Goal: Transaction & Acquisition: Purchase product/service

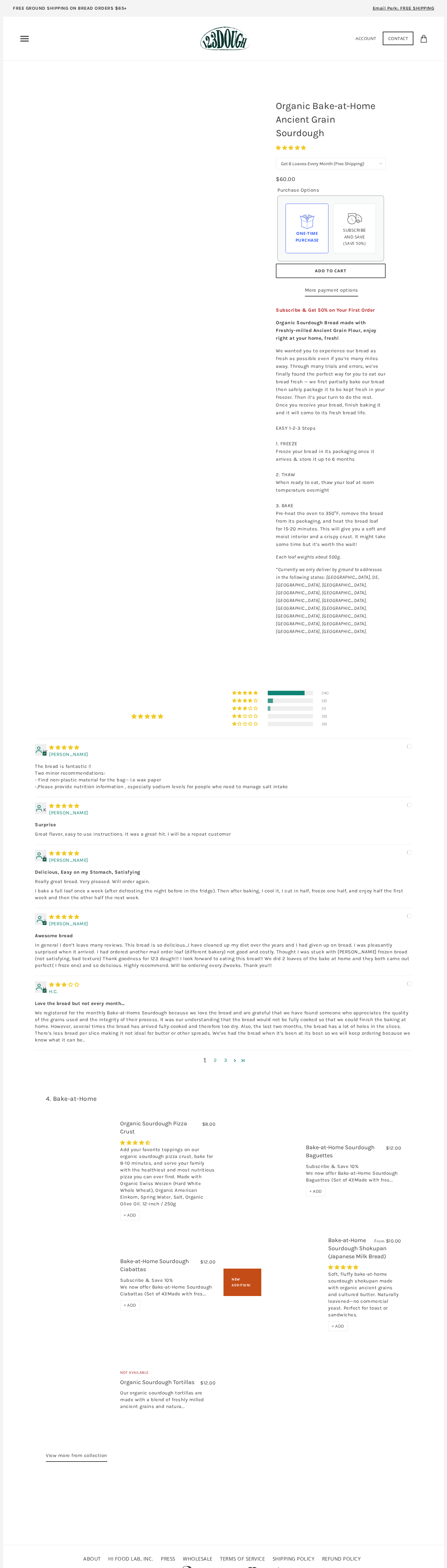
select select "Get 6 Loaves Every Month (Free Shipping)"
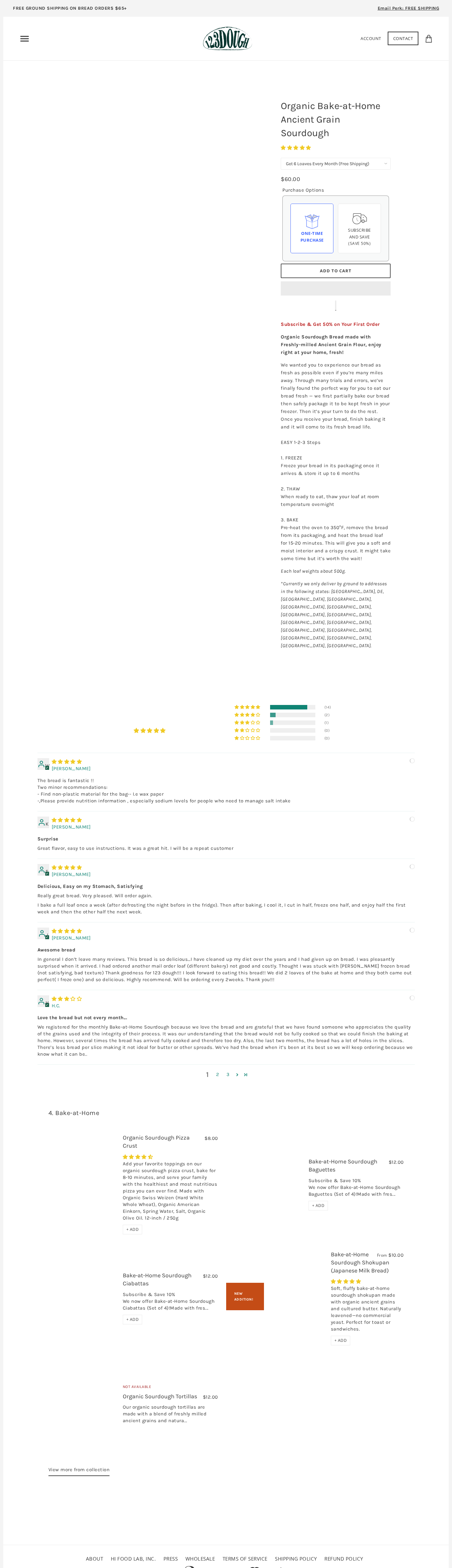
select select "Get 6 Loaves Every Month (Free Shipping)"
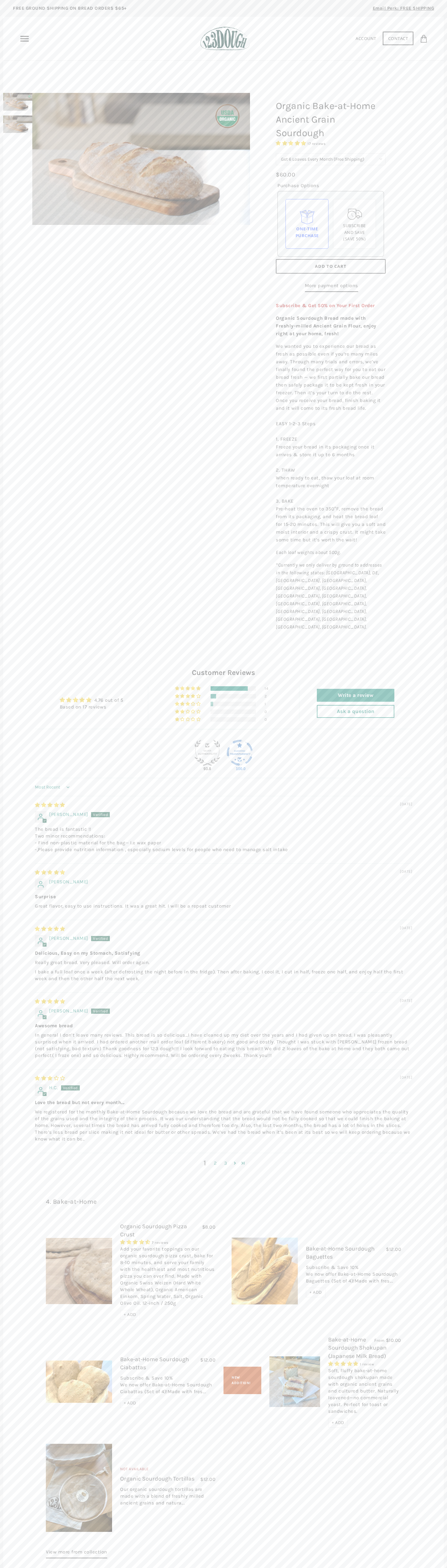
click at [331, 266] on span "Add to Cart" at bounding box center [330, 266] width 31 height 6
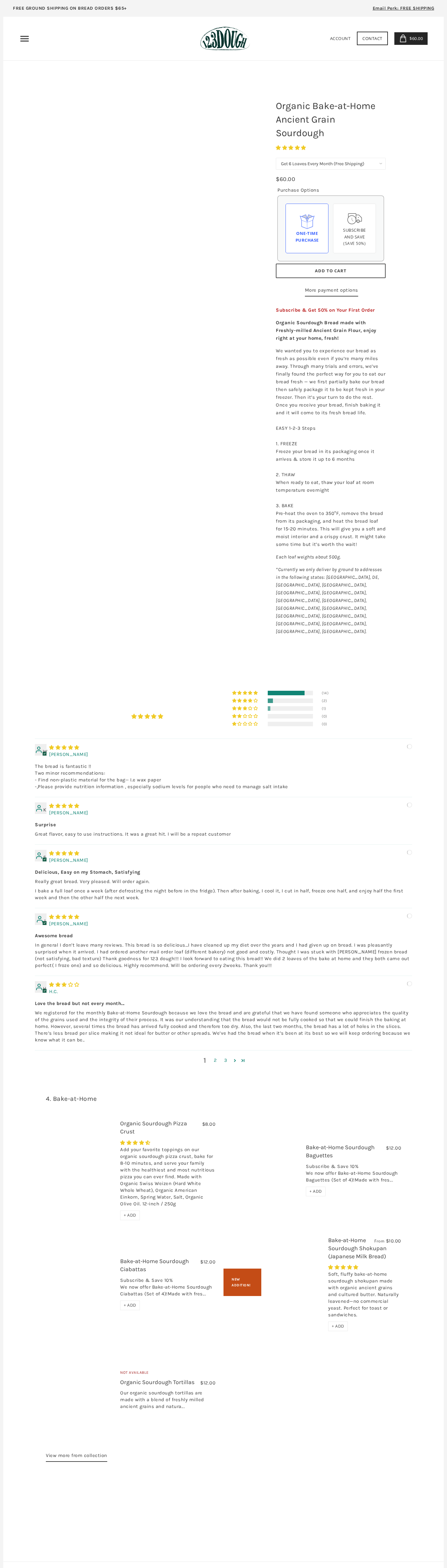
select select "Get 6 Loaves Every Month (Free Shipping)"
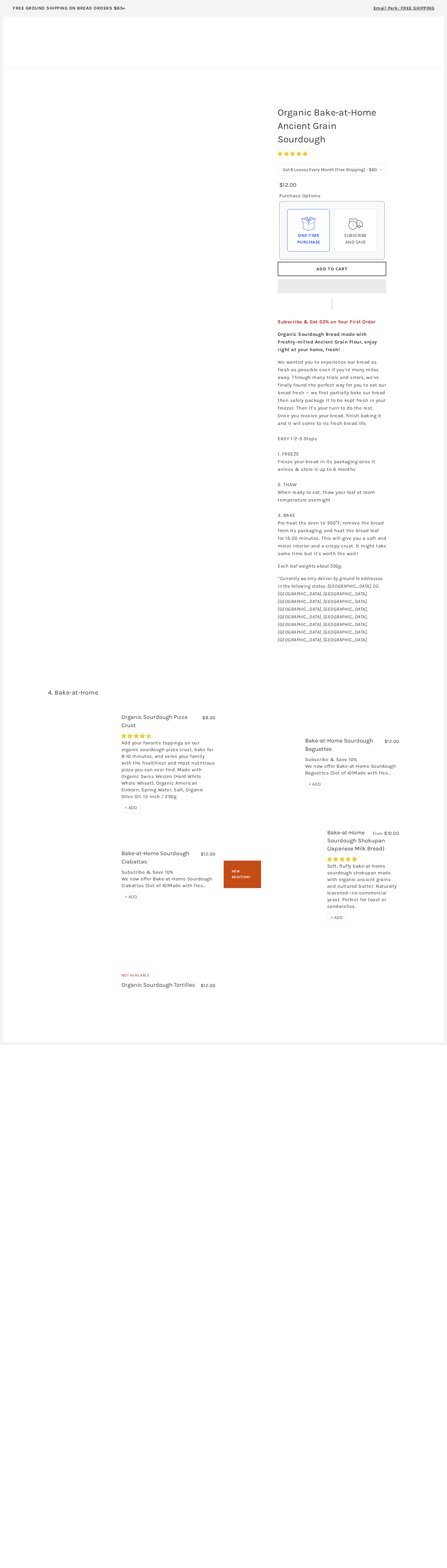
select select "Get 6 Loaves Every Month (Free Shipping)"
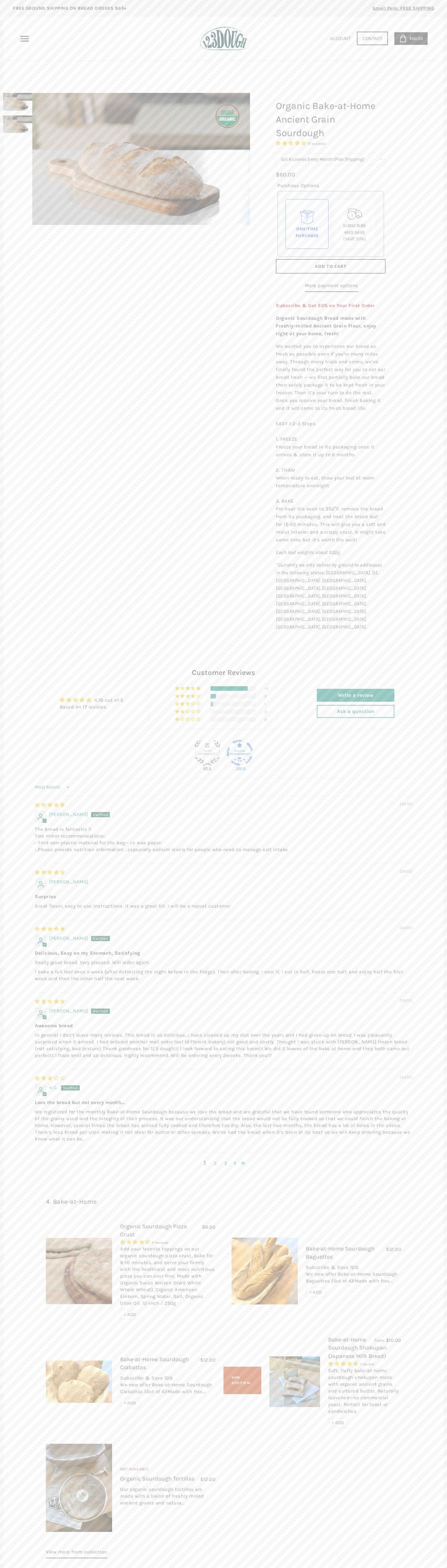
click at [172, 25] on header "Home 3 Ingredients Our Bread Subscribe & Save SOURDOUGH NOODLES Shop ALL Bread" at bounding box center [223, 38] width 440 height 44
click at [424, 969] on div "Organic Bake-at-Home Ancient Grain Sourdough" at bounding box center [223, 818] width 440 height 1514
click at [428, 1584] on html "arrow-left icon arrow-right icon behance icon cart icon chevron-left icon chevr…" at bounding box center [223, 821] width 447 height 1643
click at [17, 1183] on div "4. Bake-at-Home $8.00 Organic Sourdough Pizza Crust 7 reviews Add your favorite…" at bounding box center [223, 1377] width 440 height 393
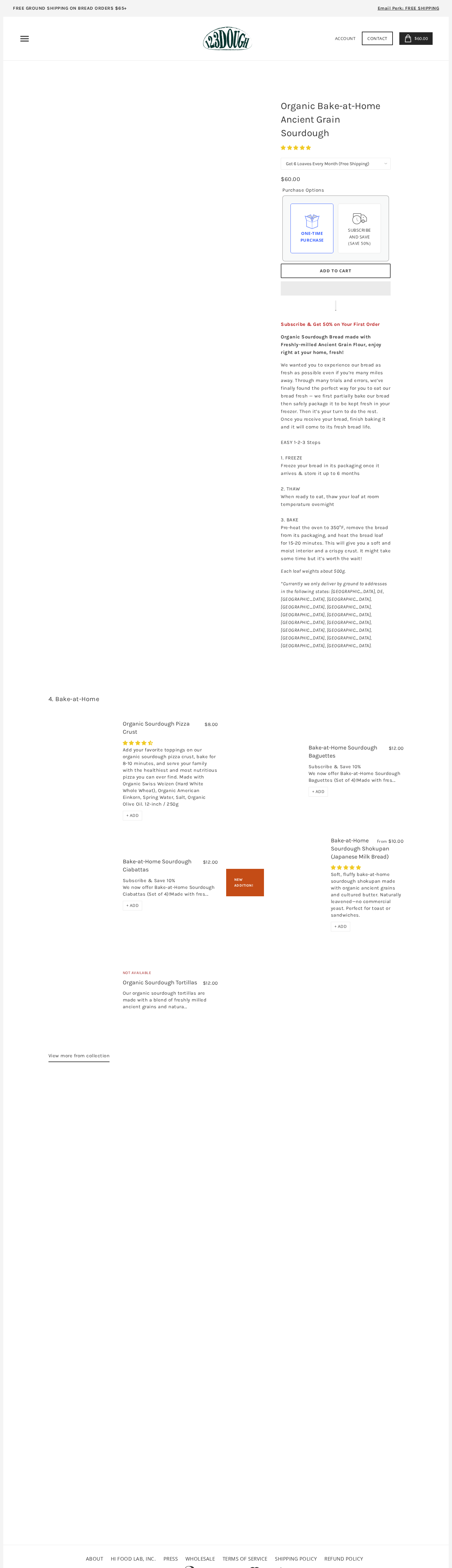
select select "Get 6 Loaves Every Month (Free Shipping)"
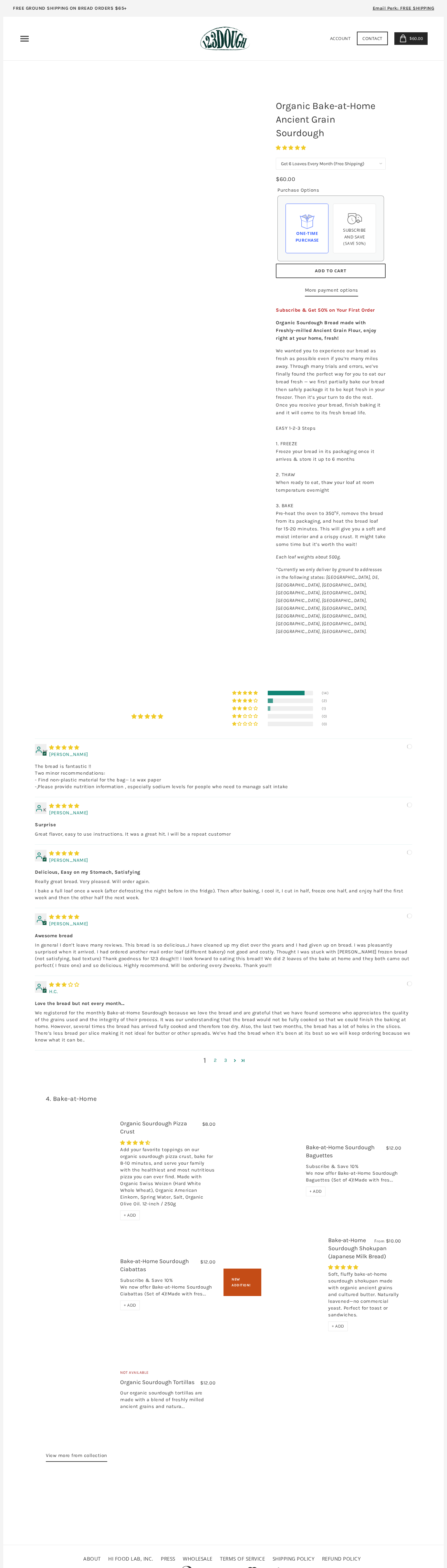
select select "Get 6 Loaves Every Month (Free Shipping)"
